Goal: Task Accomplishment & Management: Manage account settings

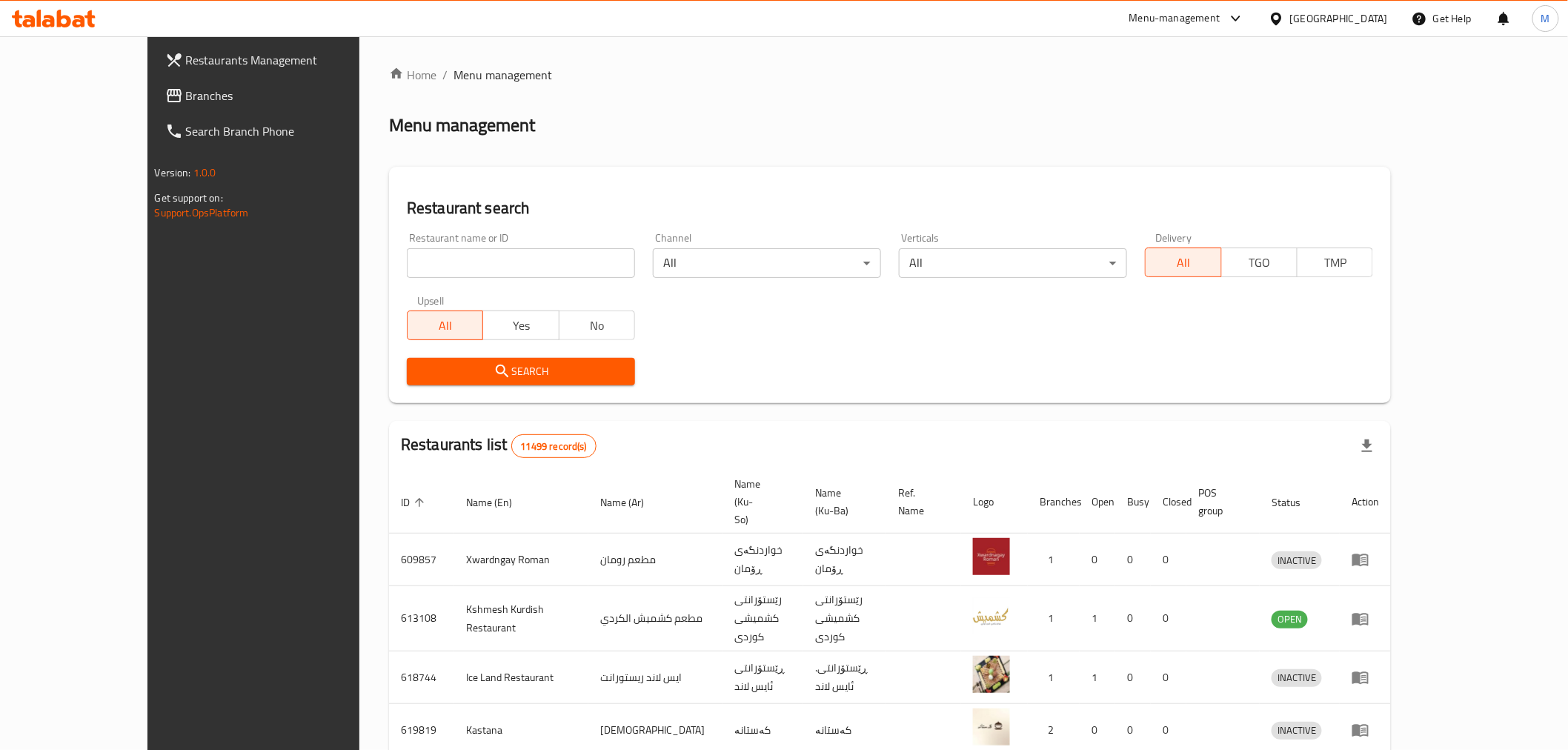
click at [407, 259] on input "search" at bounding box center [521, 263] width 228 height 30
click button "Search" at bounding box center [521, 371] width 228 height 27
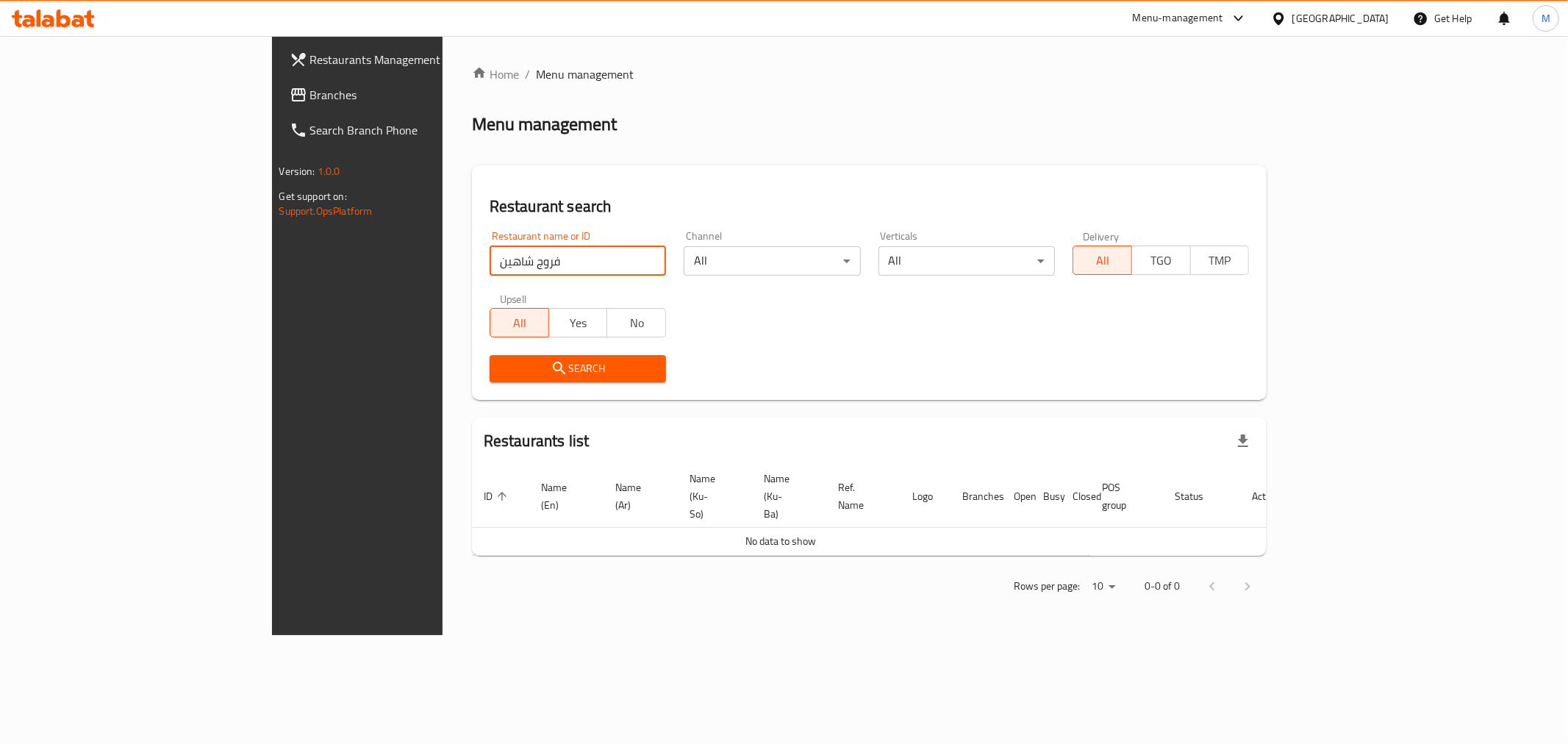
type input "فروج شاهين"
click button "Search" at bounding box center [577, 368] width 176 height 27
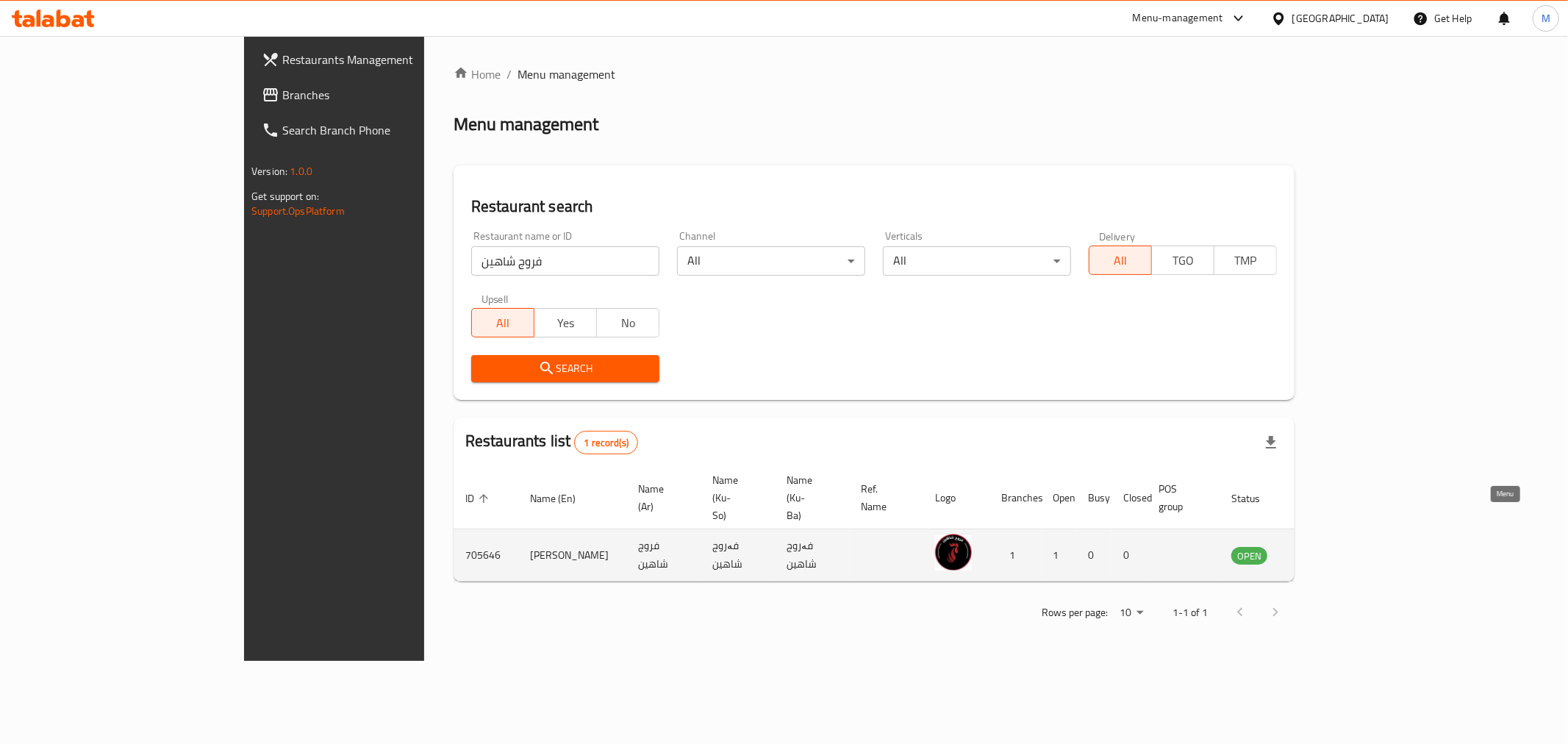
click at [1326, 546] on icon "enhanced table" at bounding box center [1317, 554] width 17 height 17
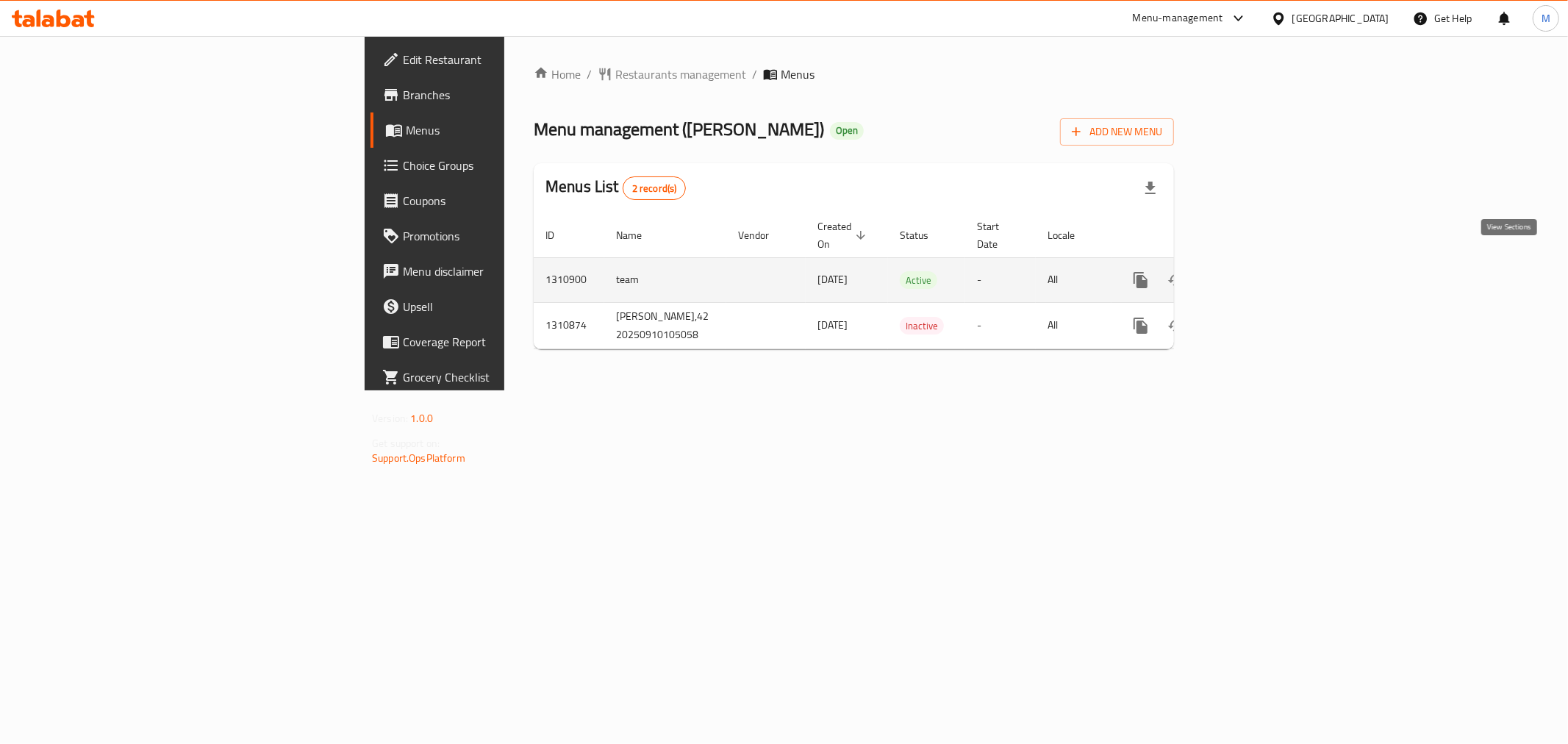
click at [1256, 271] on icon "enhanced table" at bounding box center [1247, 280] width 17 height 17
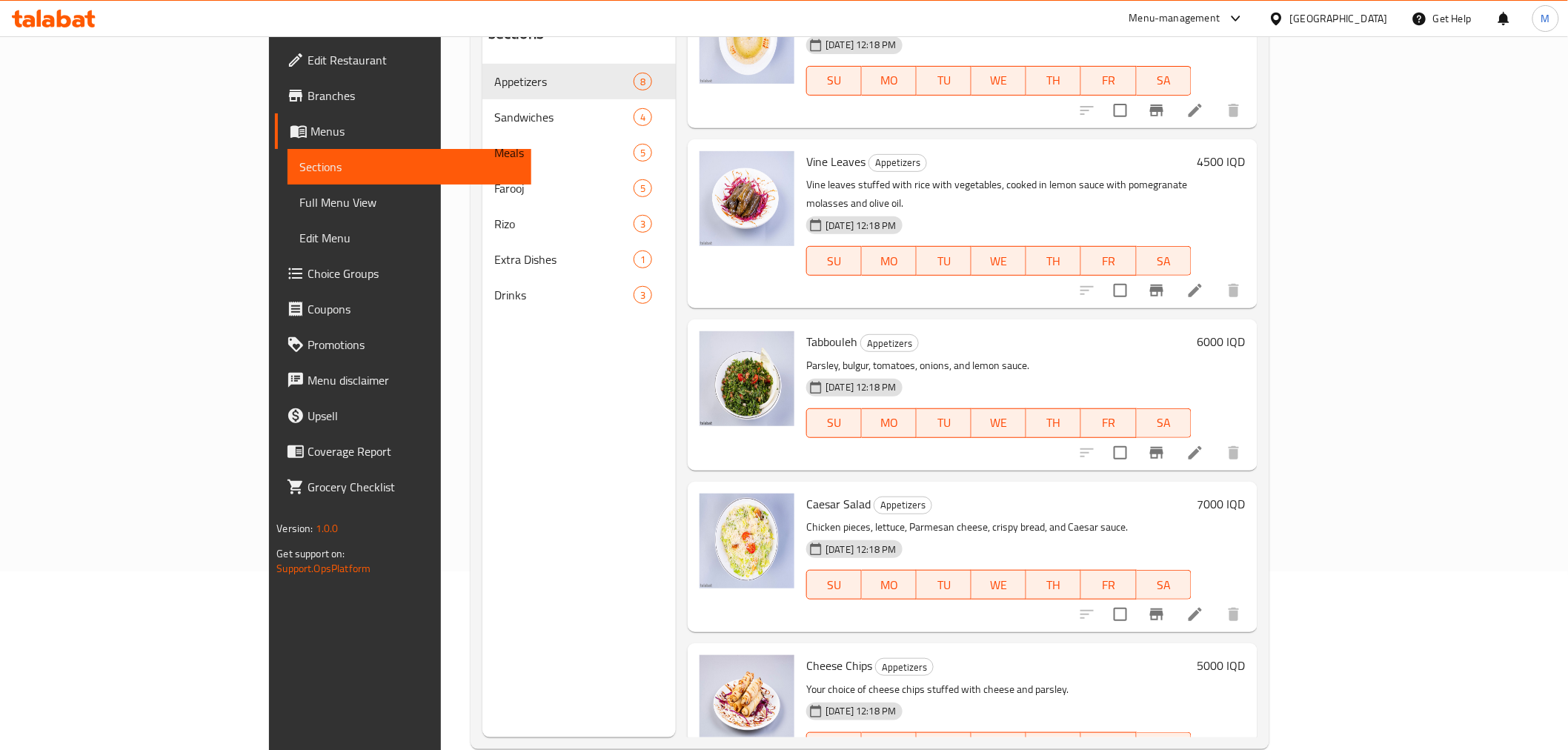
scroll to position [207, 0]
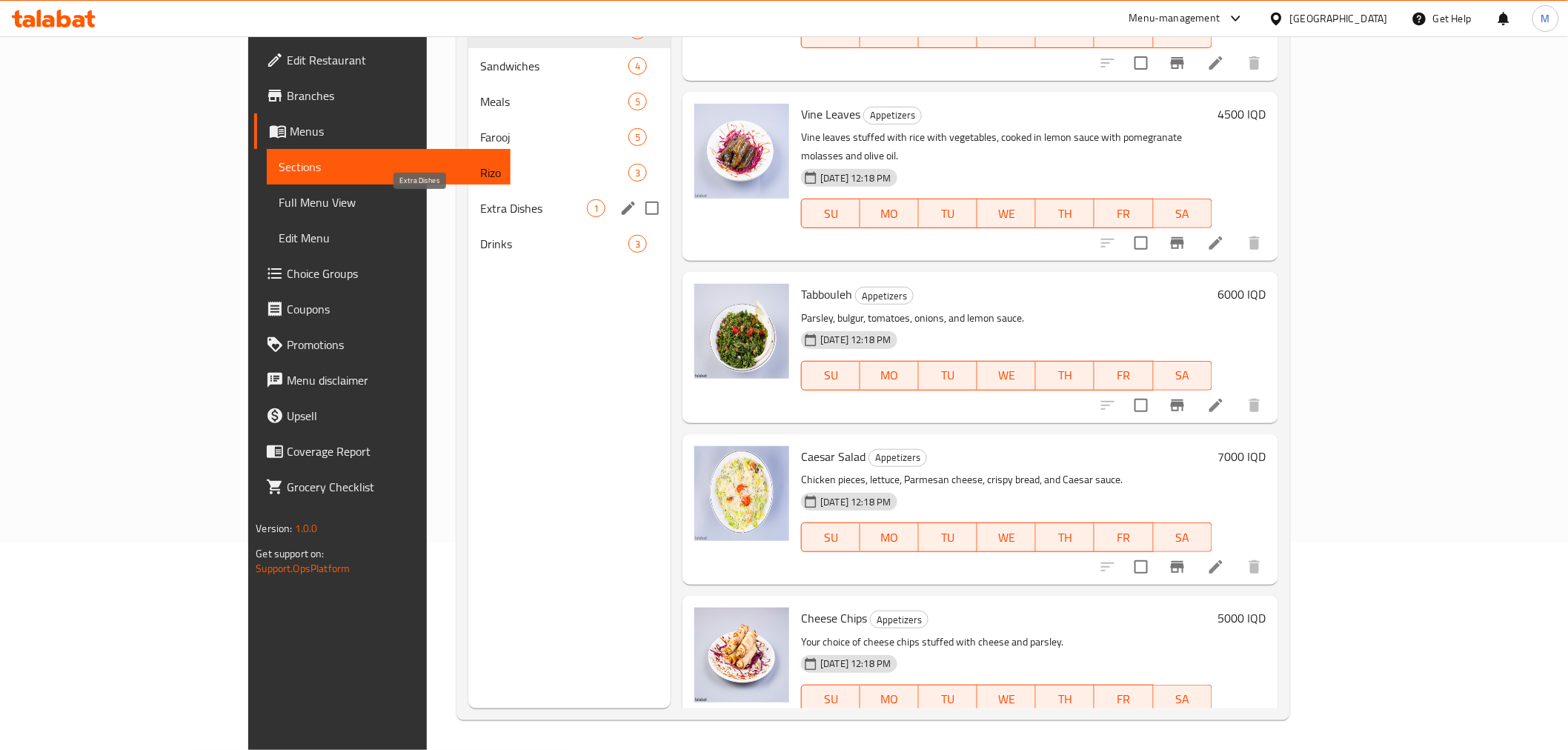
click at [480, 208] on span "Extra Dishes" at bounding box center [534, 207] width 107 height 18
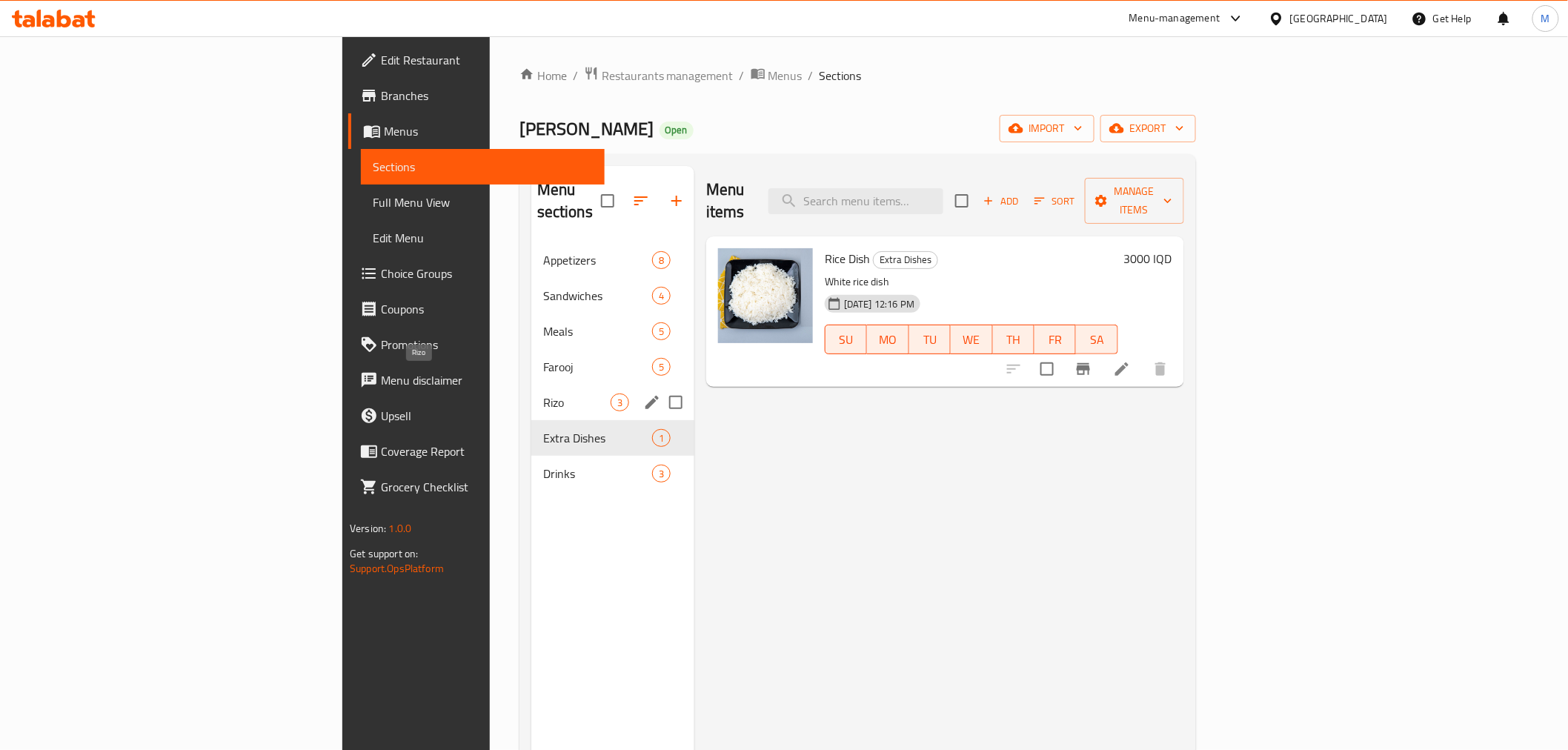
click at [531, 384] on div "Rizo 3" at bounding box center [613, 402] width 163 height 36
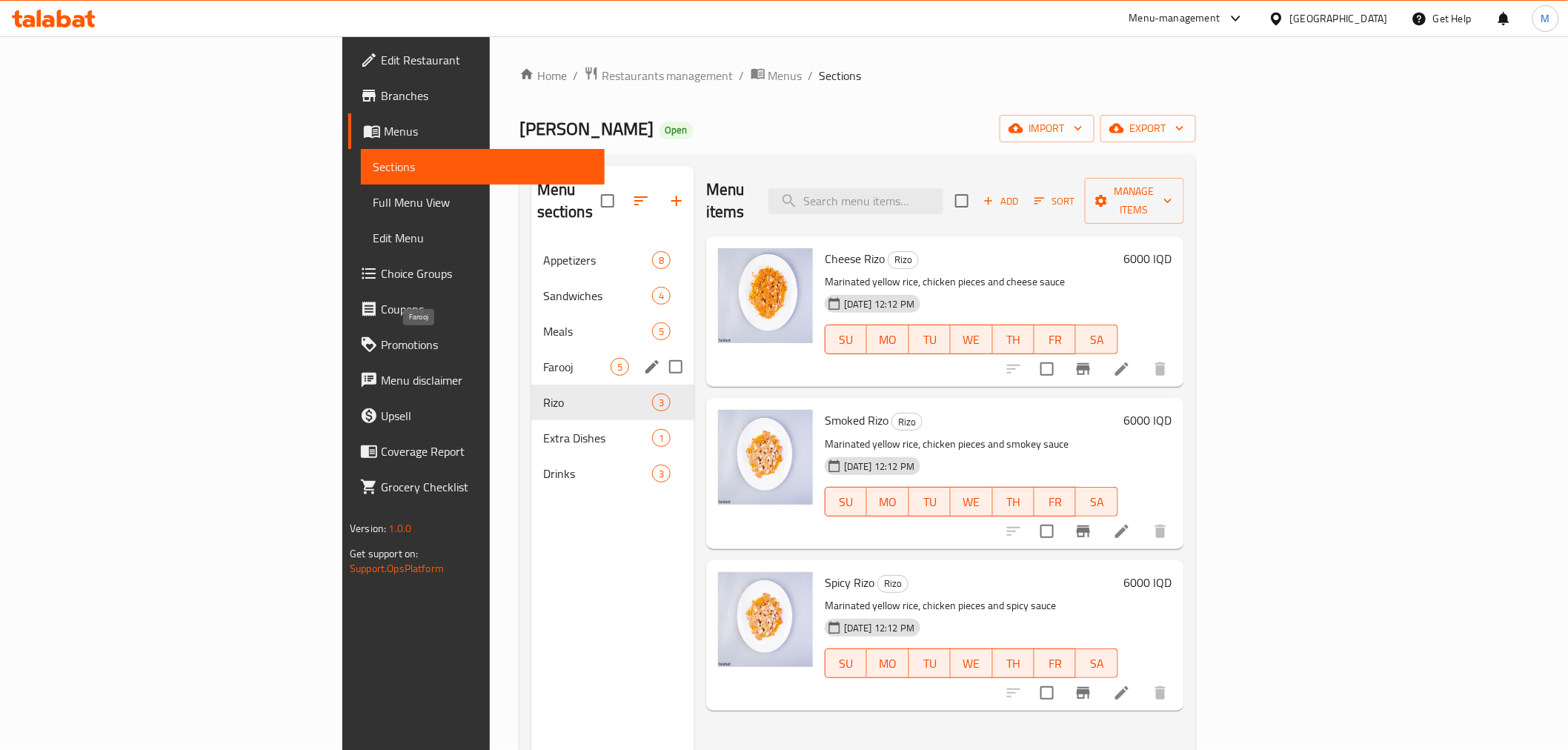
click at [531, 349] on div "Farooj 5" at bounding box center [613, 367] width 163 height 36
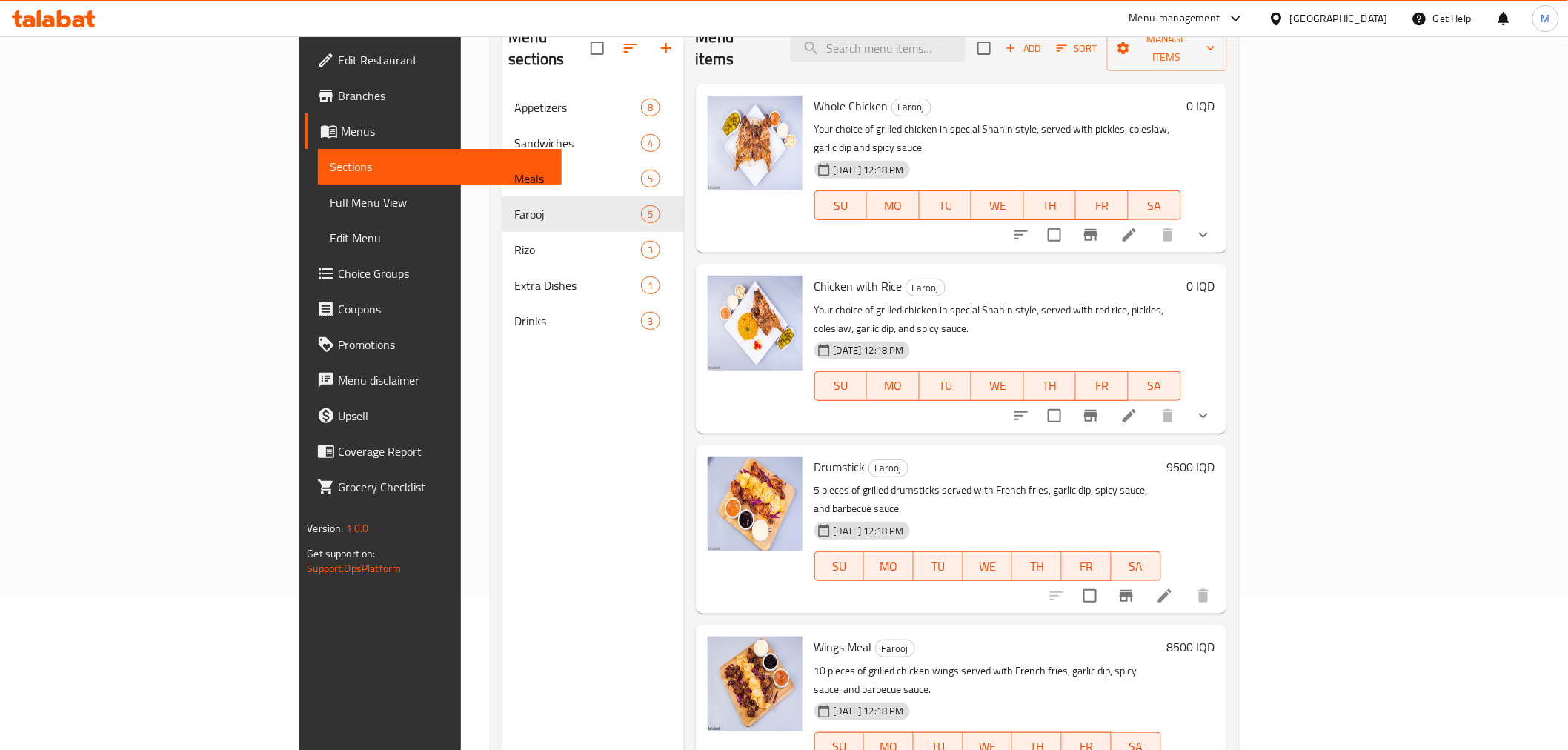
scroll to position [207, 0]
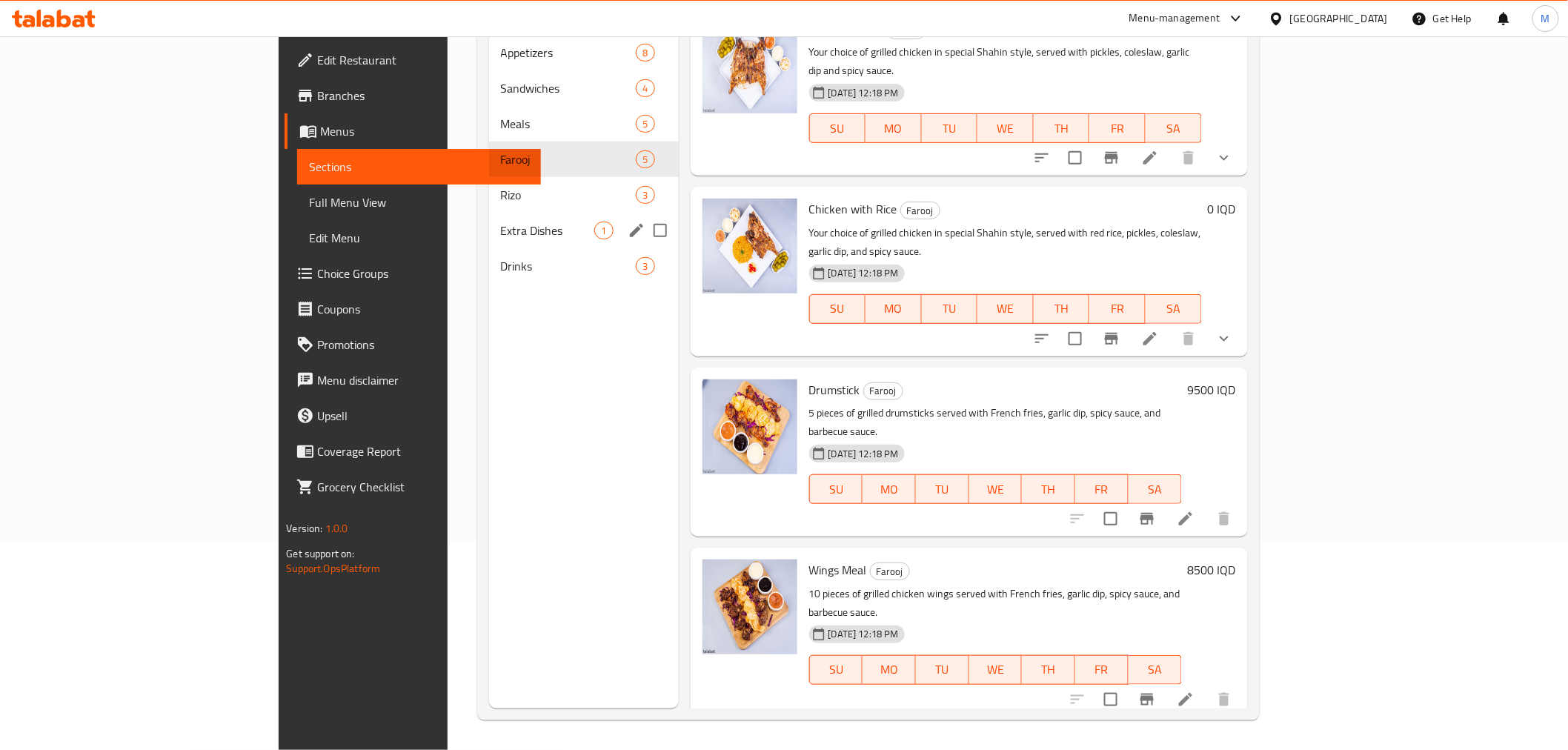
click at [501, 222] on span "Extra Dishes" at bounding box center [547, 230] width 94 height 18
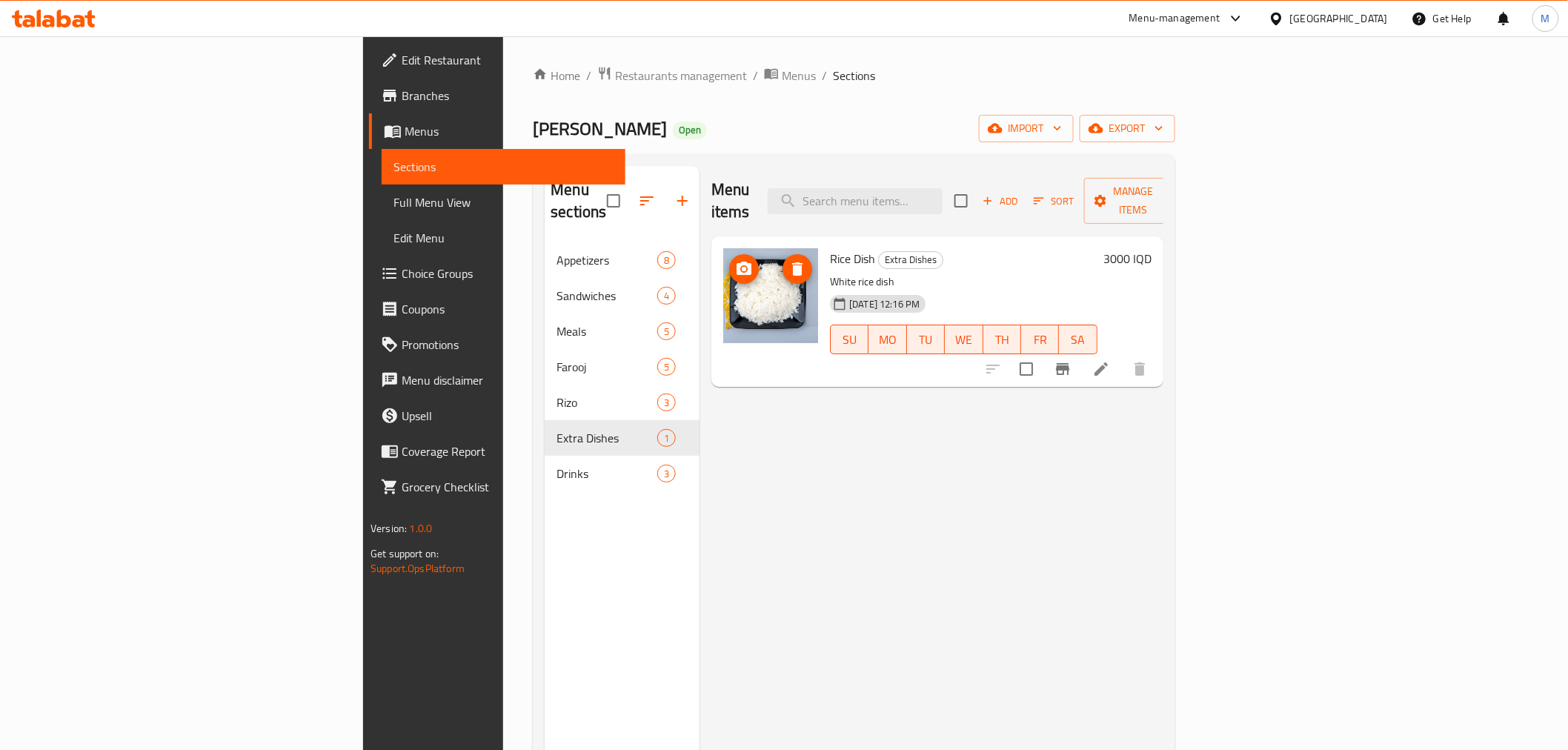
click at [723, 269] on img at bounding box center [771, 296] width 95 height 95
click at [1121, 356] on li at bounding box center [1101, 369] width 41 height 27
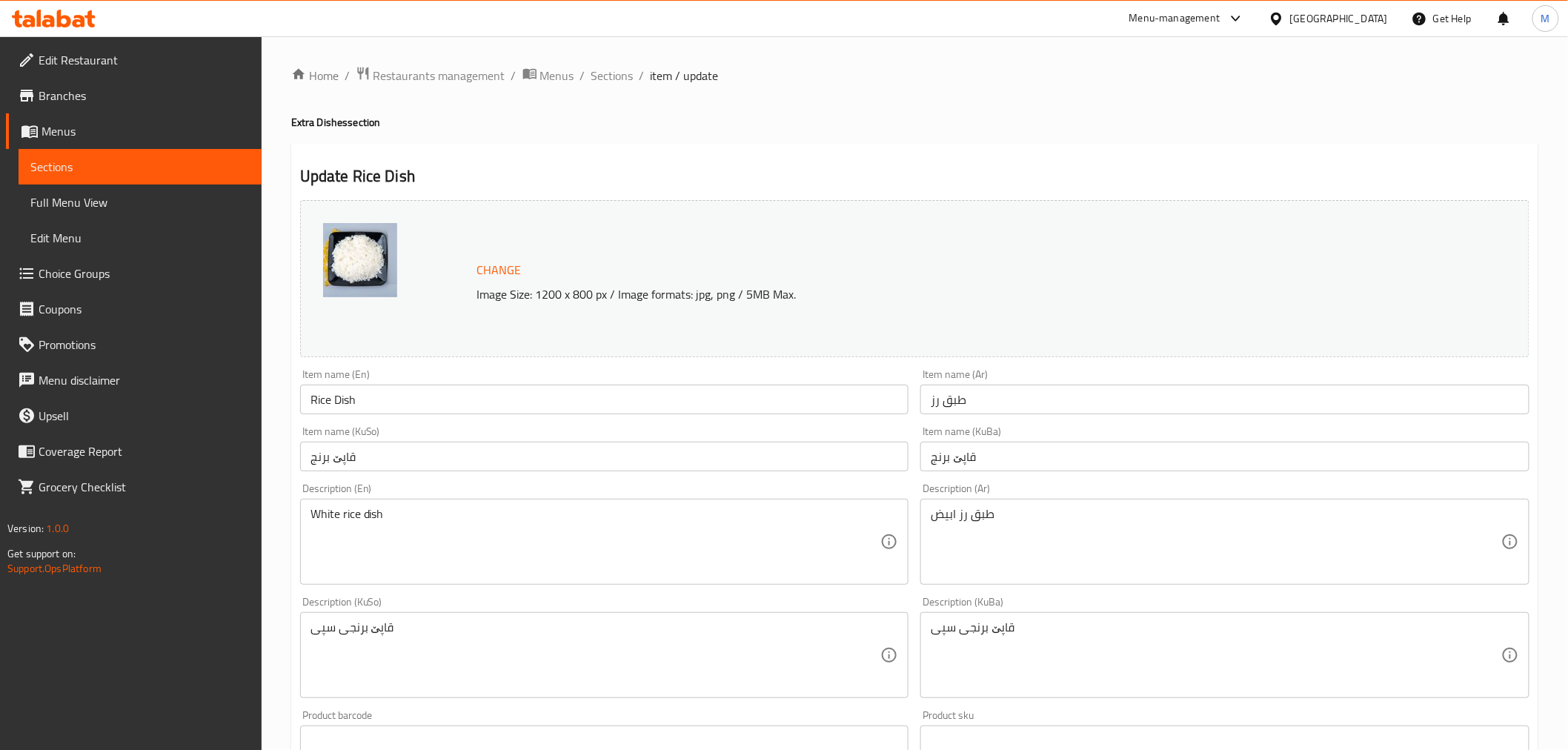
click at [354, 259] on img at bounding box center [360, 260] width 74 height 74
click at [623, 71] on span "Sections" at bounding box center [612, 75] width 42 height 18
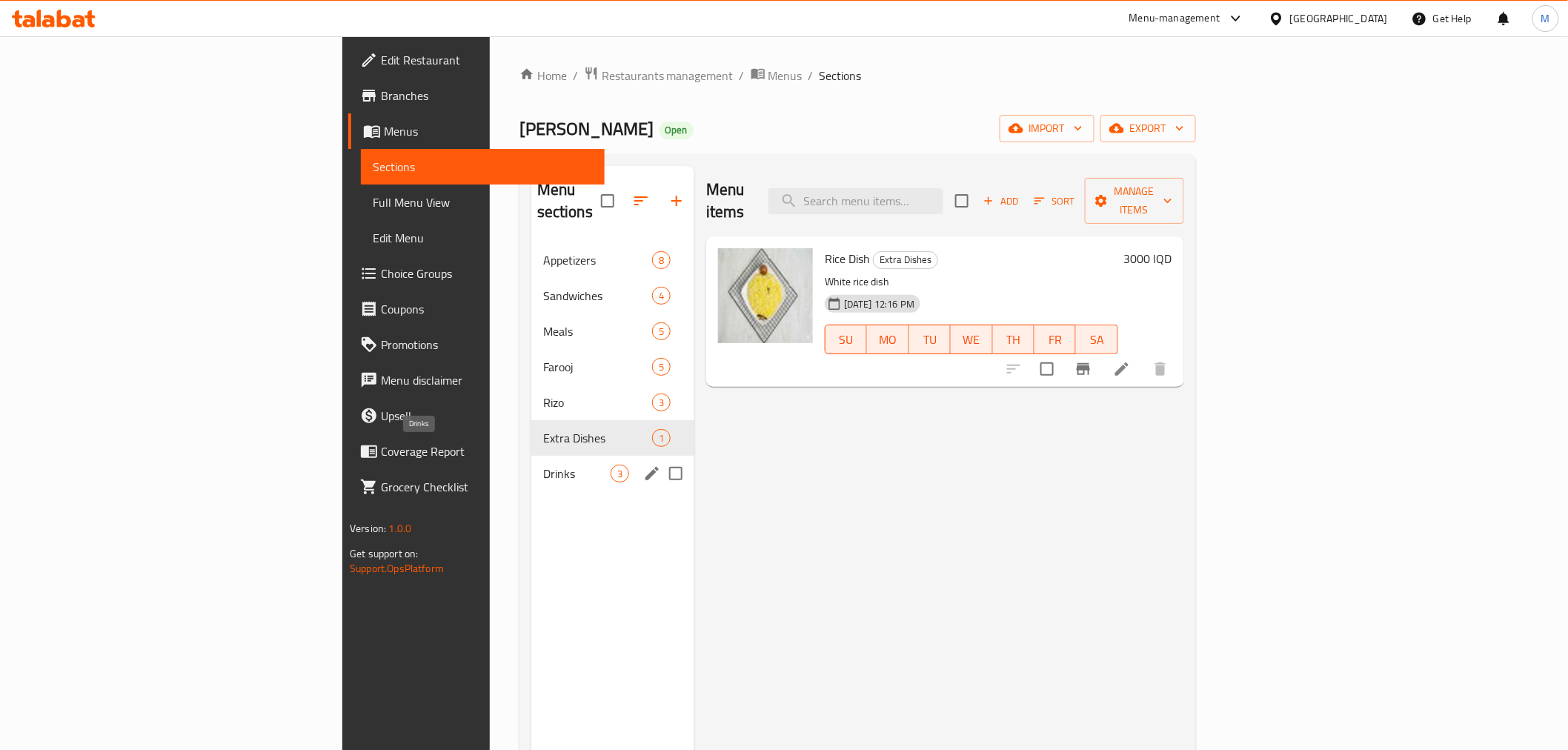
click at [543, 464] on span "Drinks" at bounding box center [576, 473] width 67 height 18
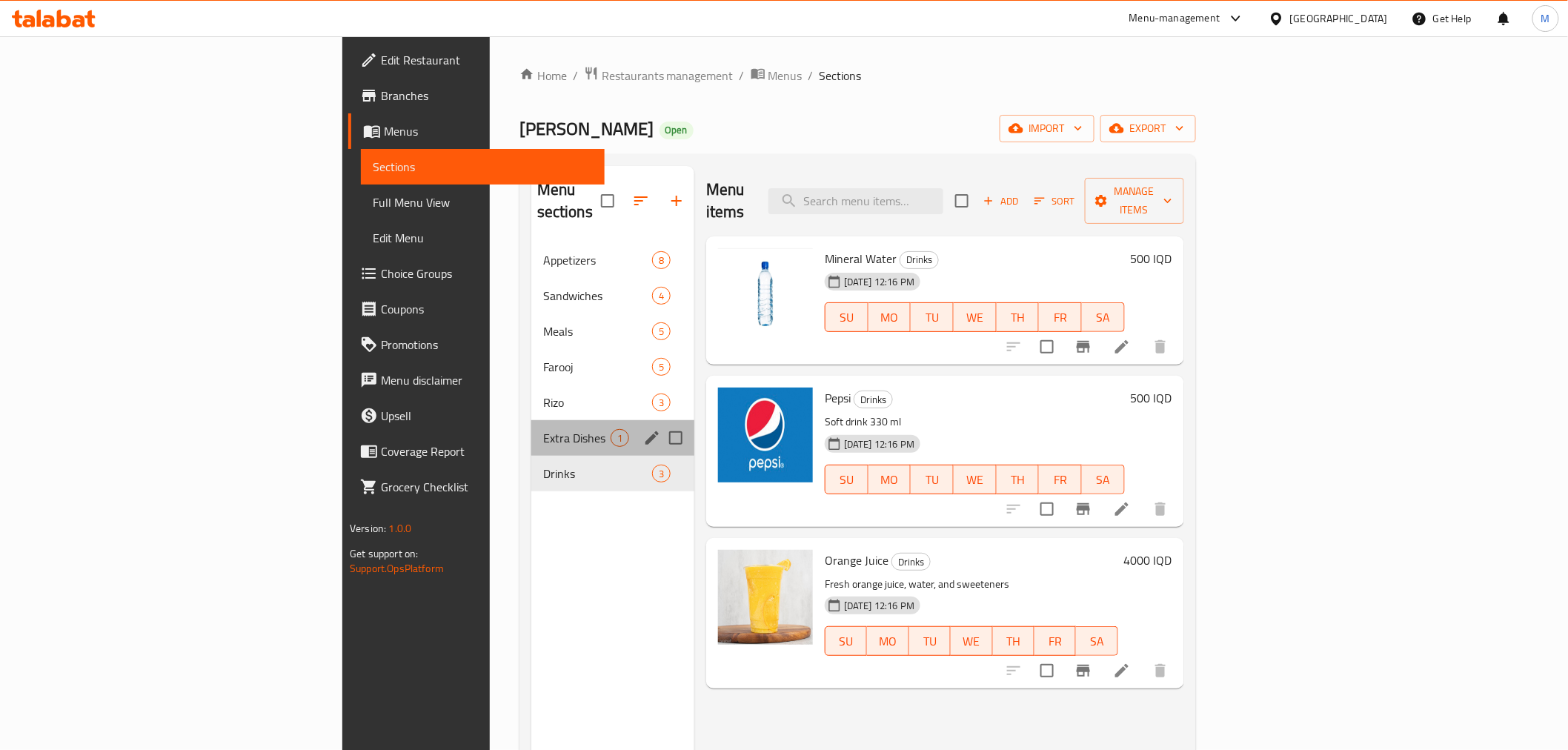
click at [531, 420] on div "Extra Dishes 1" at bounding box center [613, 438] width 163 height 36
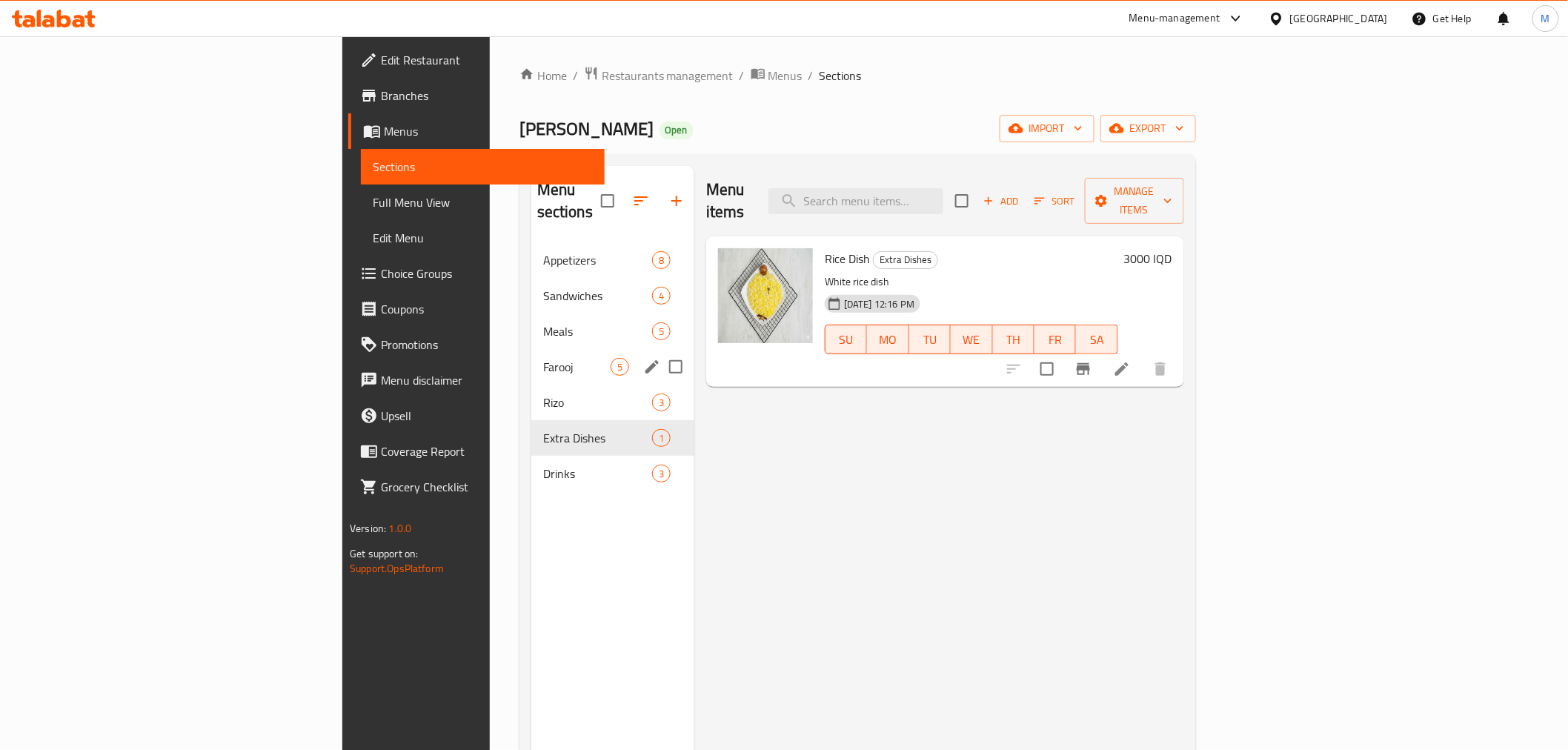
click at [531, 363] on div "Appetizers 8 Sandwiches 4 Meals 5 Farooj 5 [PERSON_NAME] 3 Extra Dishes 1 Drink…" at bounding box center [613, 367] width 163 height 249
click at [543, 393] on span "Rizo" at bounding box center [576, 402] width 67 height 18
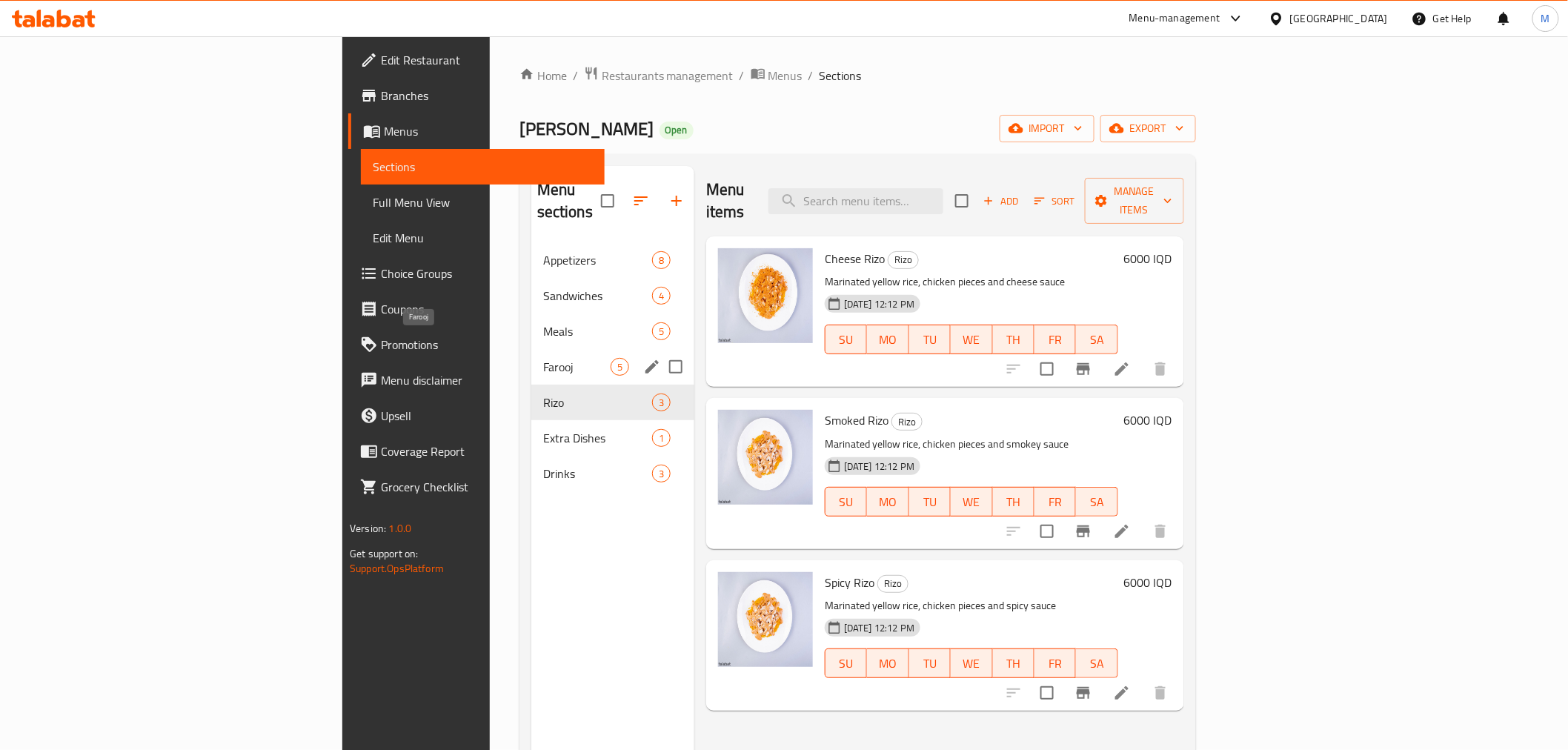
click at [543, 357] on span "Farooj" at bounding box center [576, 366] width 67 height 18
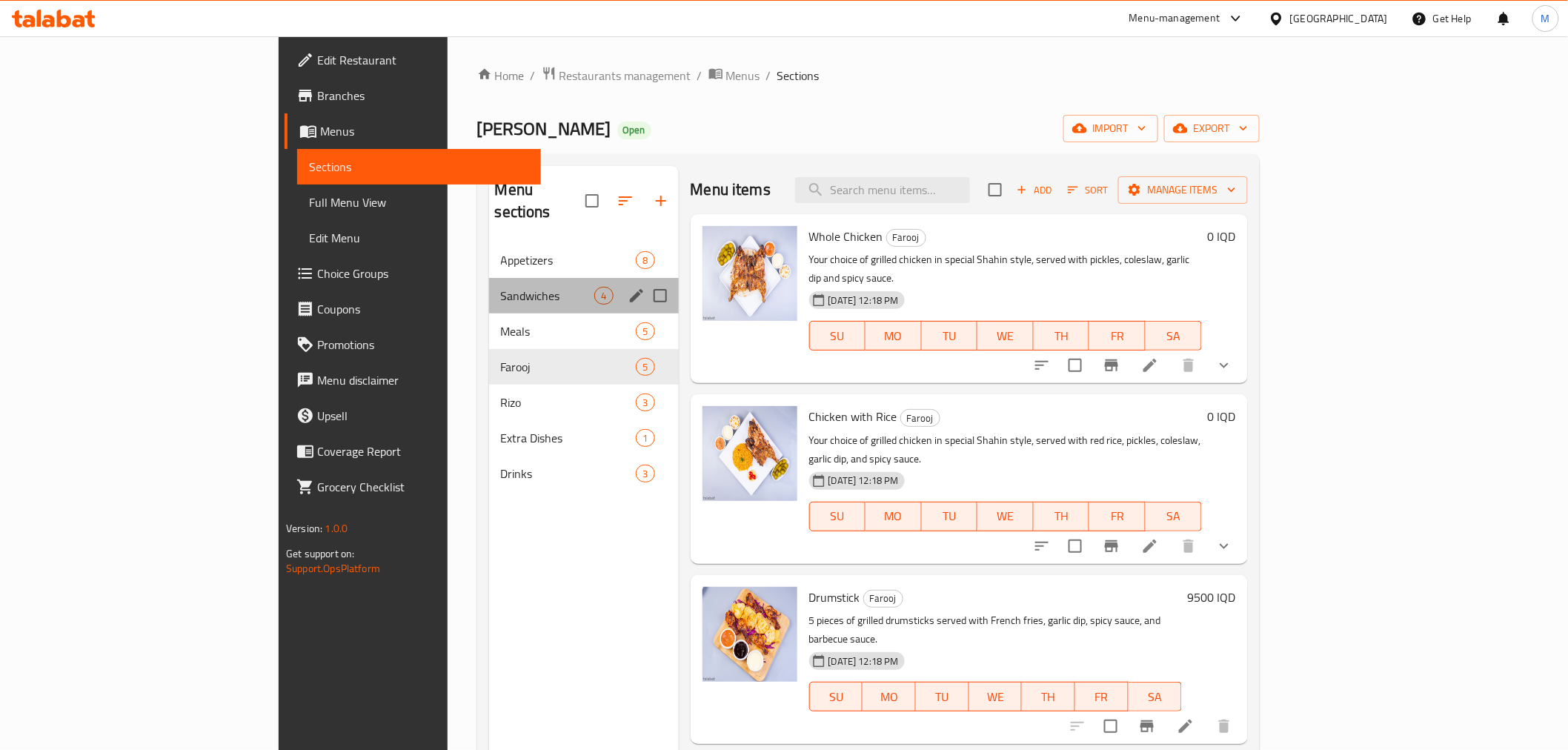
click at [489, 283] on div "Sandwiches 4" at bounding box center [583, 295] width 190 height 36
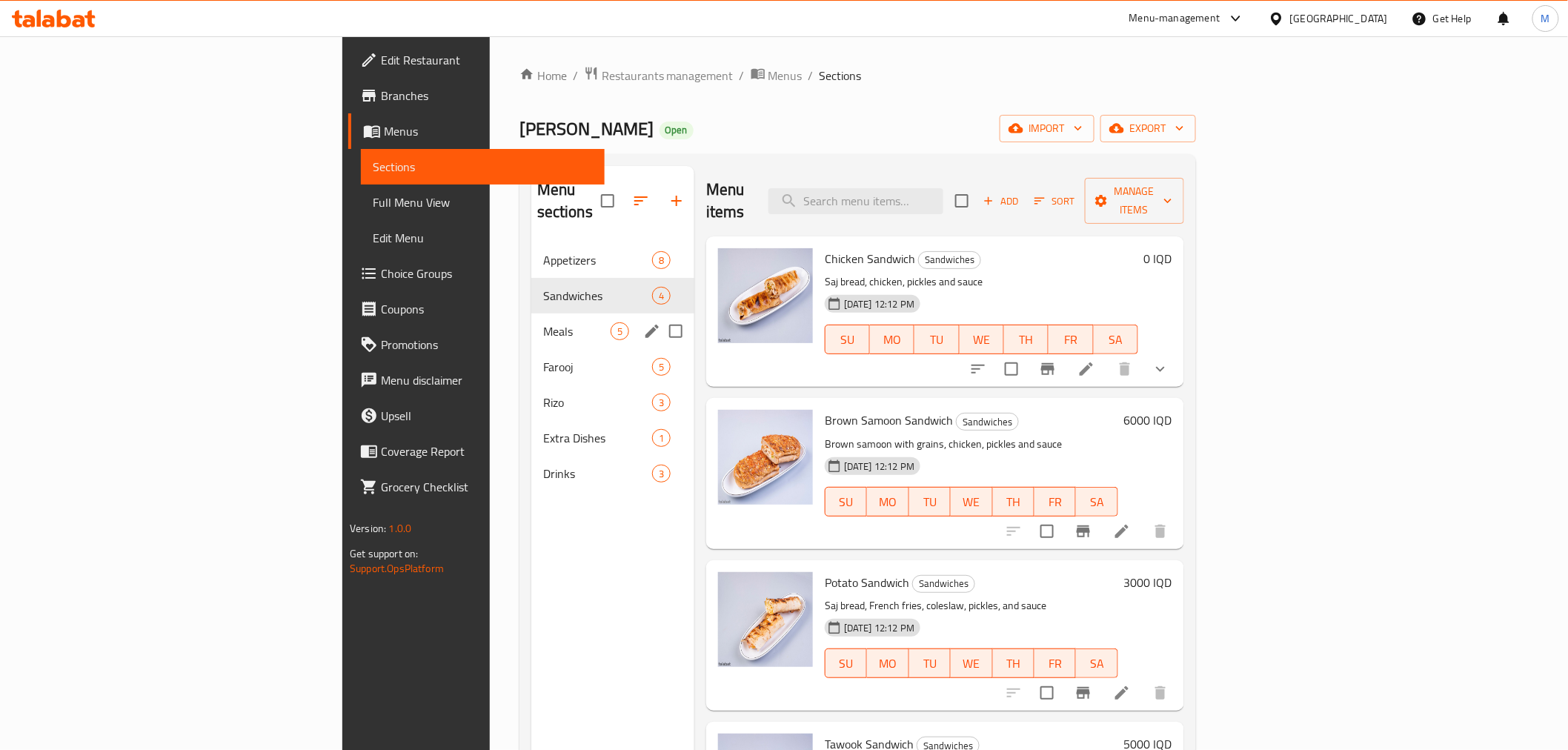
click at [543, 322] on span "Meals" at bounding box center [576, 331] width 67 height 18
